Goal: Task Accomplishment & Management: Use online tool/utility

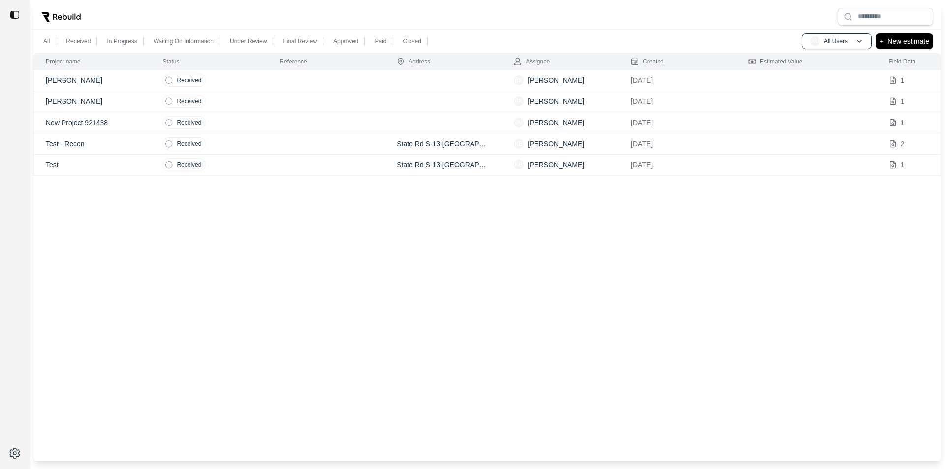
click at [88, 81] on p "[PERSON_NAME]" at bounding box center [92, 80] width 93 height 10
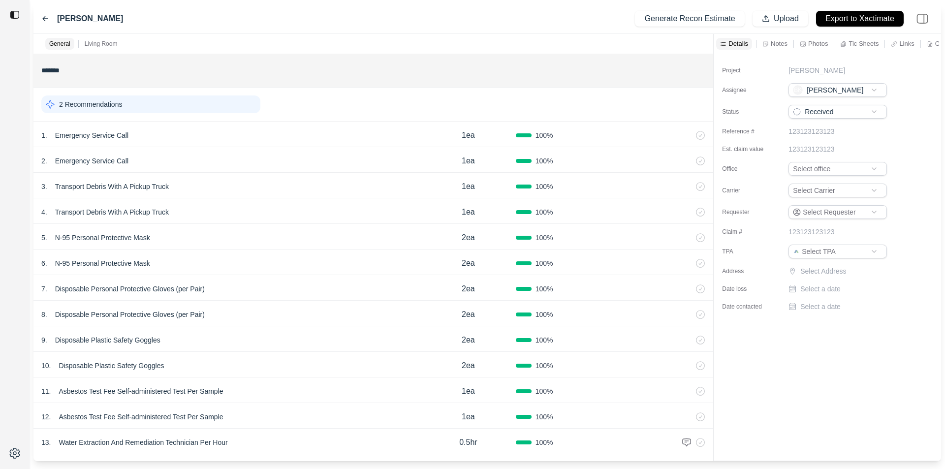
click at [687, 162] on icon at bounding box center [688, 161] width 8 height 8
click at [687, 212] on icon at bounding box center [688, 212] width 8 height 8
click at [688, 236] on icon at bounding box center [688, 238] width 8 height 8
click at [689, 266] on icon at bounding box center [688, 263] width 4 height 5
click at [686, 288] on icon at bounding box center [688, 289] width 8 height 8
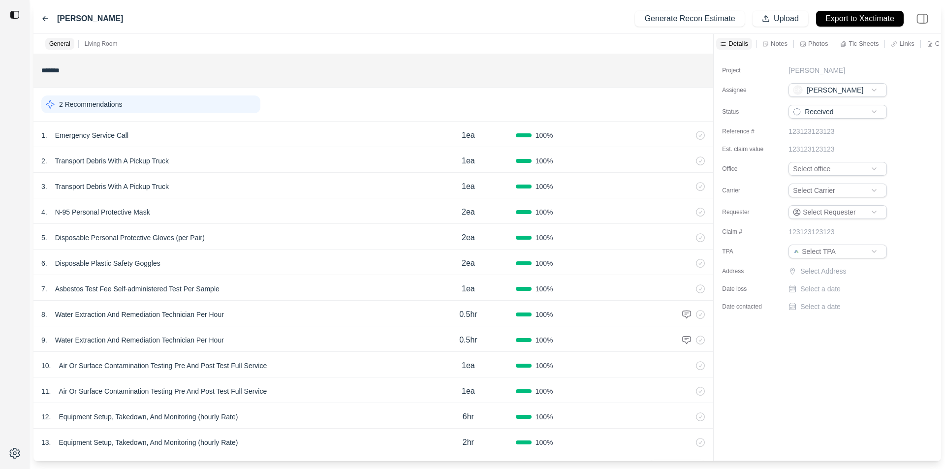
click at [688, 262] on icon at bounding box center [688, 262] width 2 height 5
click at [688, 289] on icon at bounding box center [688, 288] width 2 height 5
click at [672, 313] on icon at bounding box center [674, 315] width 4 height 5
click at [670, 313] on icon at bounding box center [674, 315] width 8 height 8
drag, startPoint x: 688, startPoint y: 339, endPoint x: 514, endPoint y: 55, distance: 332.5
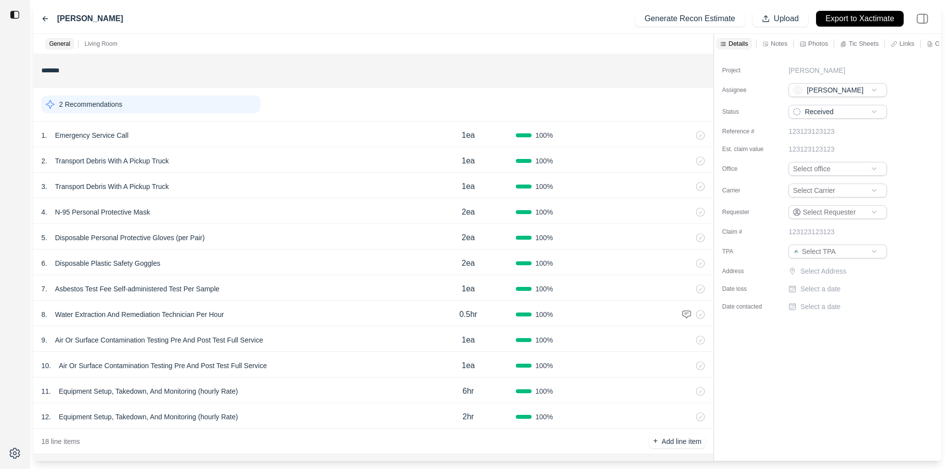
click at [687, 339] on icon at bounding box center [688, 340] width 8 height 8
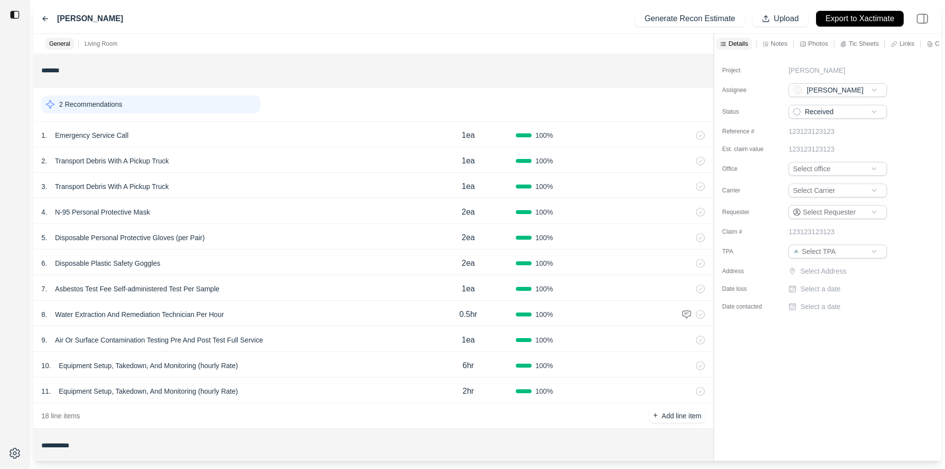
click at [690, 340] on icon at bounding box center [688, 340] width 8 height 8
click at [687, 341] on icon at bounding box center [688, 339] width 2 height 5
click at [686, 286] on icon at bounding box center [688, 289] width 8 height 8
